Goal: Use online tool/utility

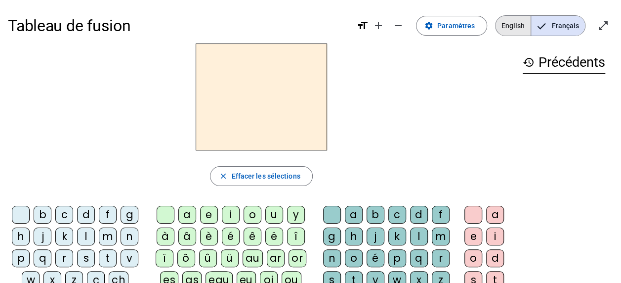
click at [520, 19] on span "English" at bounding box center [512, 26] width 35 height 20
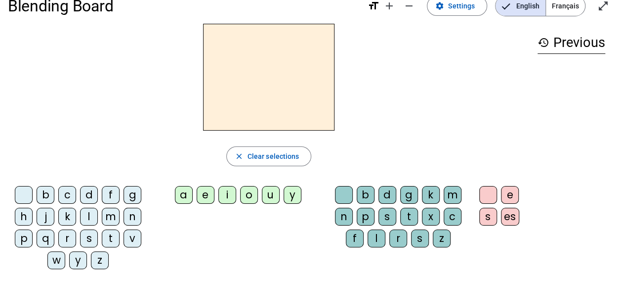
scroll to position [19, 0]
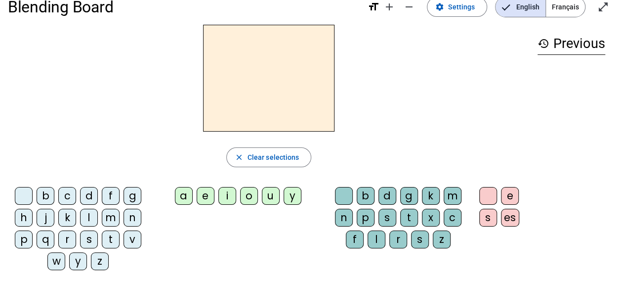
click at [50, 190] on div "b" at bounding box center [46, 196] width 18 height 18
click at [188, 196] on div "a" at bounding box center [184, 196] width 18 height 18
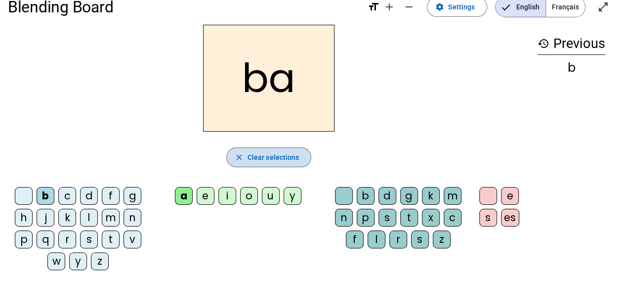
click at [237, 158] on mat-icon "close" at bounding box center [239, 157] width 9 height 9
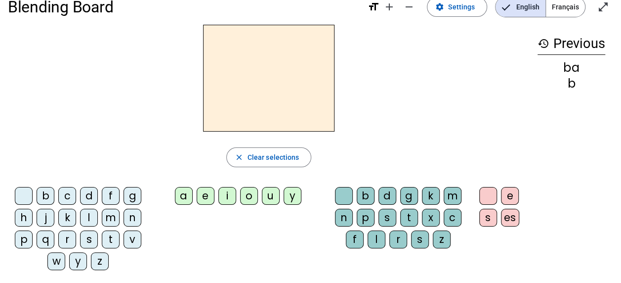
click at [46, 193] on div "b" at bounding box center [46, 196] width 18 height 18
click at [187, 196] on div "a" at bounding box center [184, 196] width 18 height 18
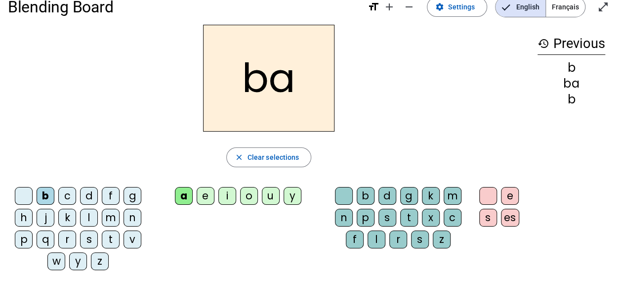
click at [412, 220] on div "t" at bounding box center [409, 217] width 18 height 18
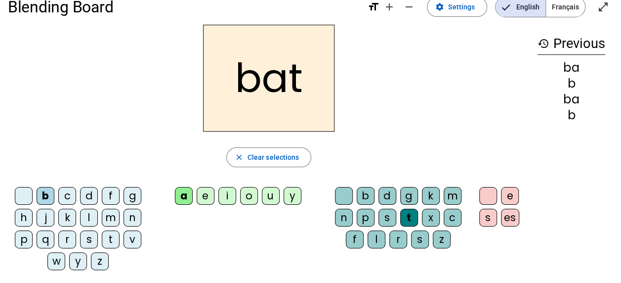
click at [107, 213] on div "m" at bounding box center [111, 217] width 18 height 18
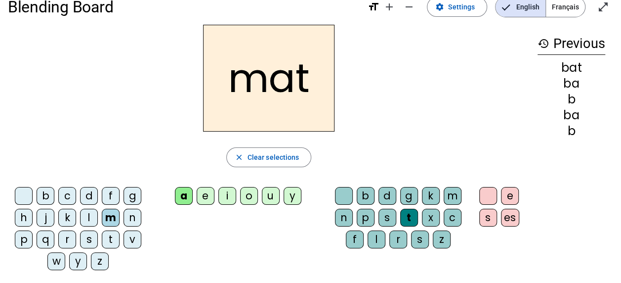
click at [348, 219] on div "n" at bounding box center [344, 217] width 18 height 18
